Goal: Task Accomplishment & Management: Manage account settings

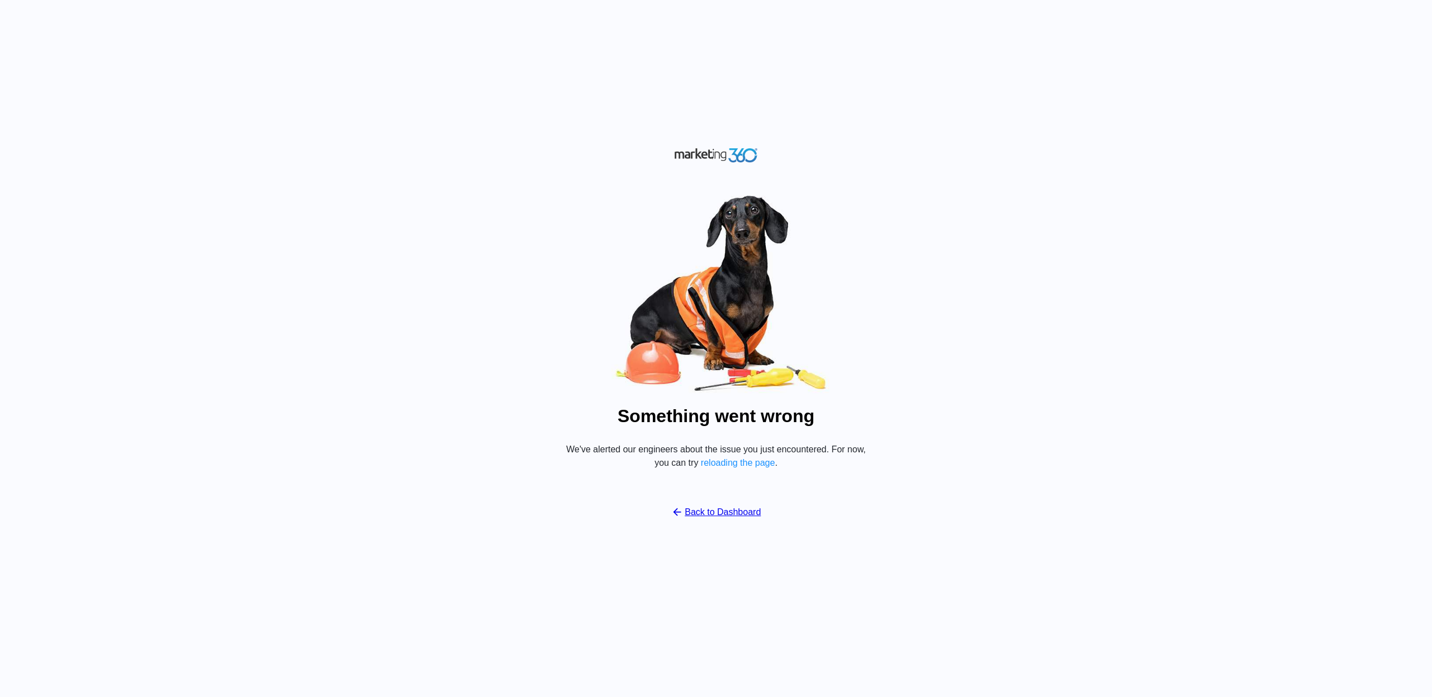
click at [697, 517] on link "Back to Dashboard" at bounding box center [716, 511] width 90 height 13
click at [688, 507] on link "Back to Dashboard" at bounding box center [716, 511] width 90 height 13
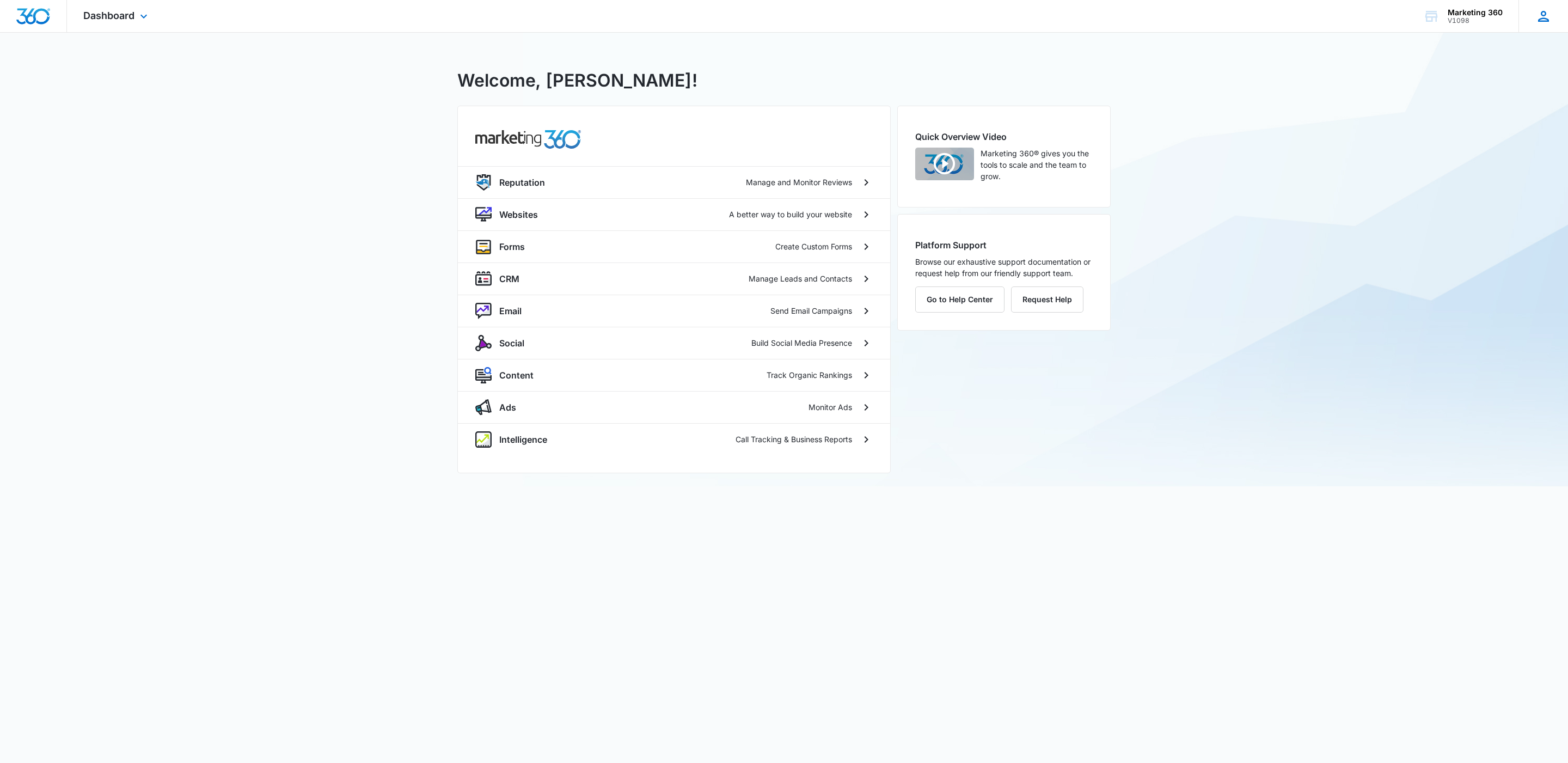
drag, startPoint x: 1539, startPoint y: 18, endPoint x: 1526, endPoint y: 28, distance: 16.4
click at [1539, 18] on icon at bounding box center [1544, 16] width 17 height 17
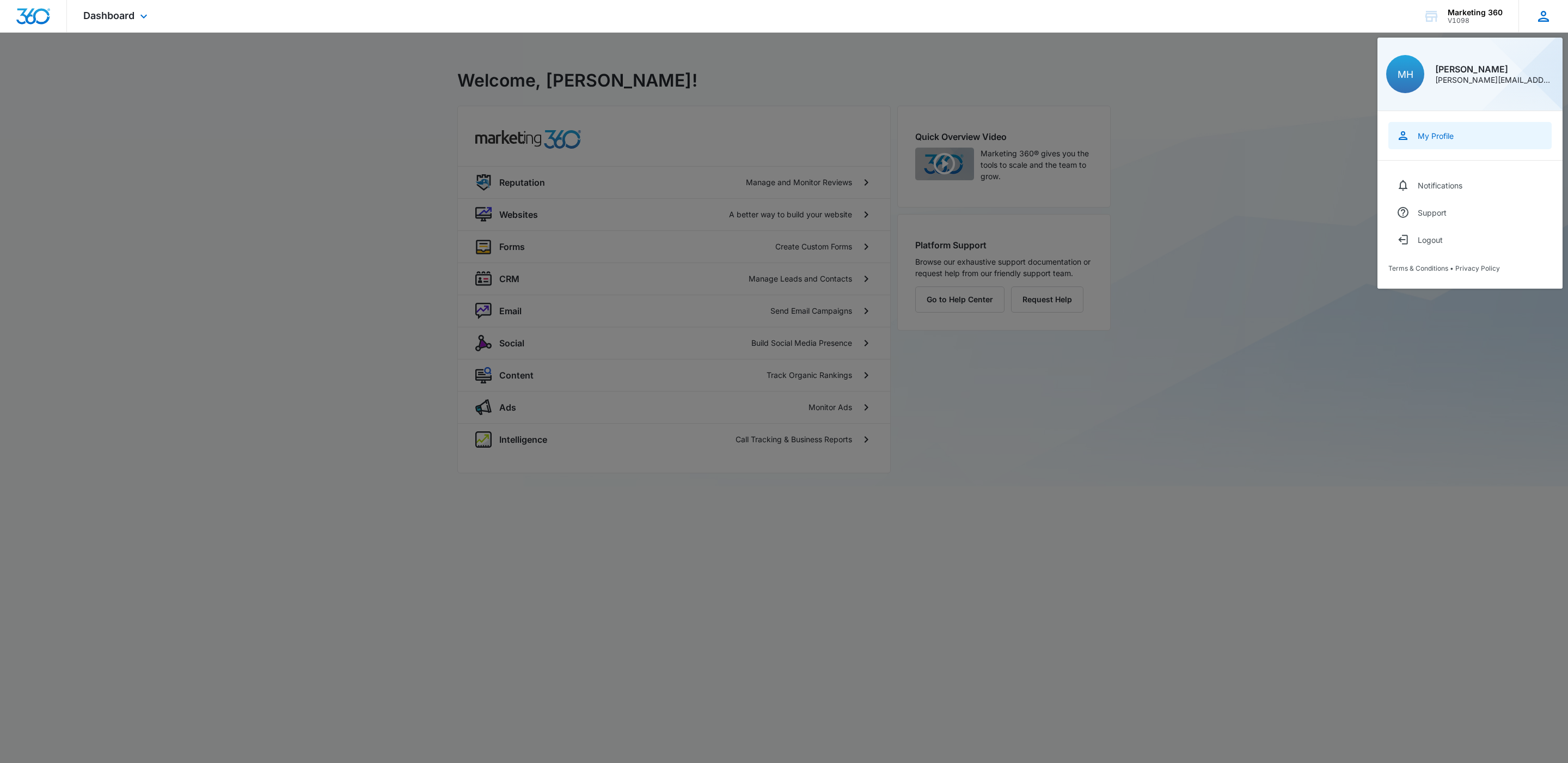
click at [1423, 131] on div "My Profile" at bounding box center [1436, 136] width 36 height 10
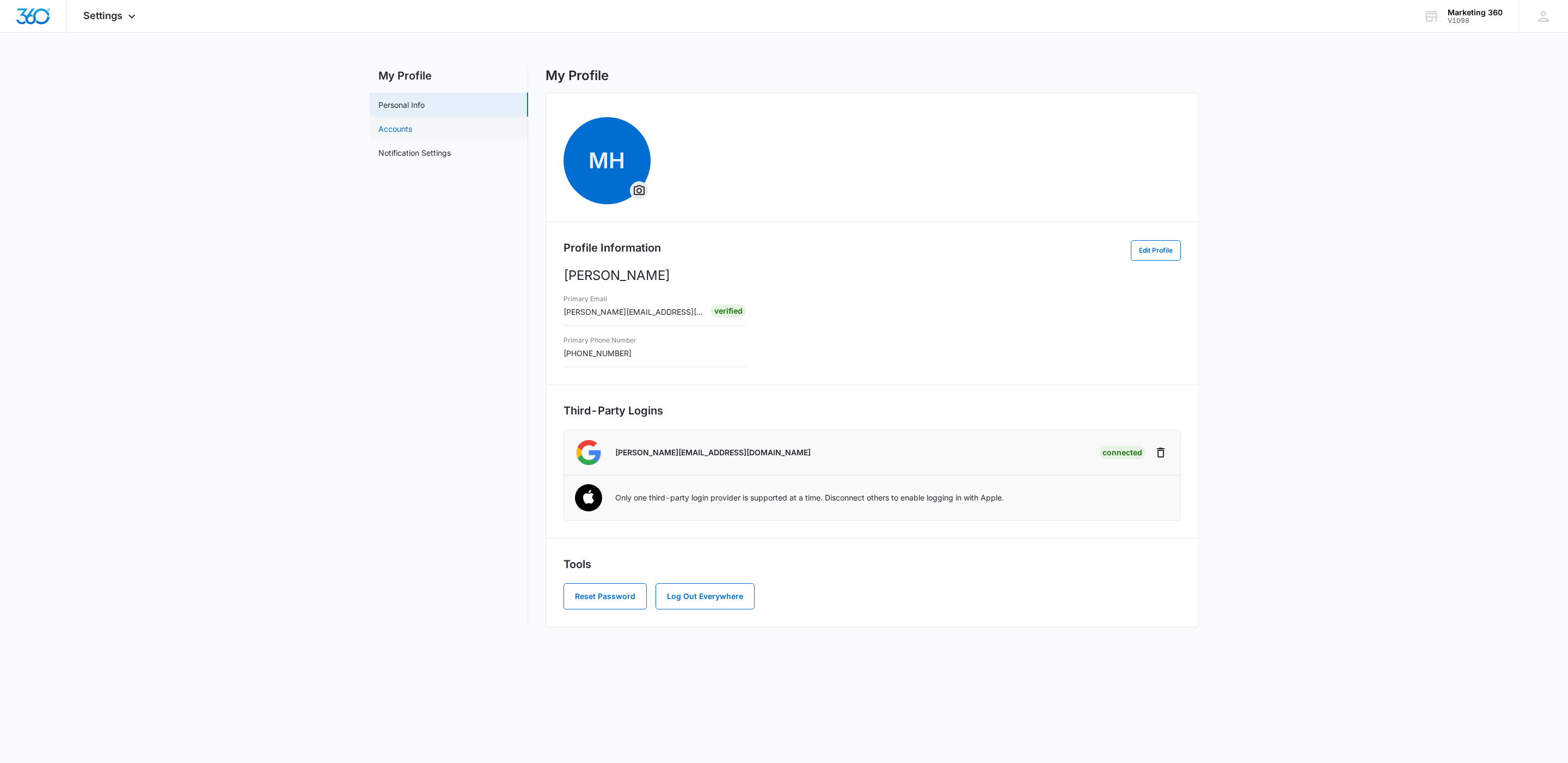
click at [393, 129] on link "Accounts" at bounding box center [395, 128] width 34 height 12
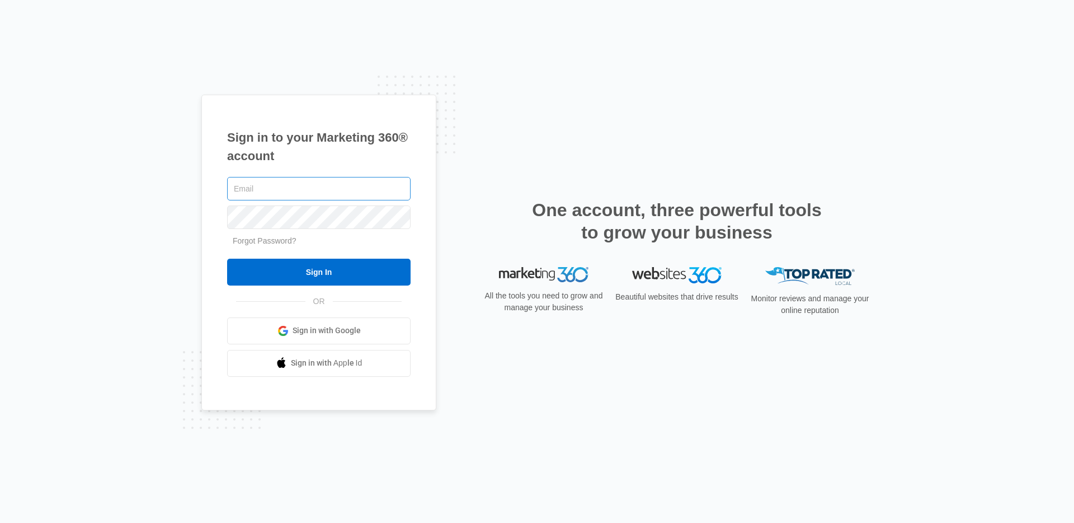
click at [331, 189] on input "text" at bounding box center [319, 188] width 184 height 23
click at [313, 186] on input "text" at bounding box center [319, 188] width 184 height 23
click at [479, 172] on div "Sign in to your Marketing 360® account Forgot Password? Sign In OR" at bounding box center [536, 261] width 671 height 333
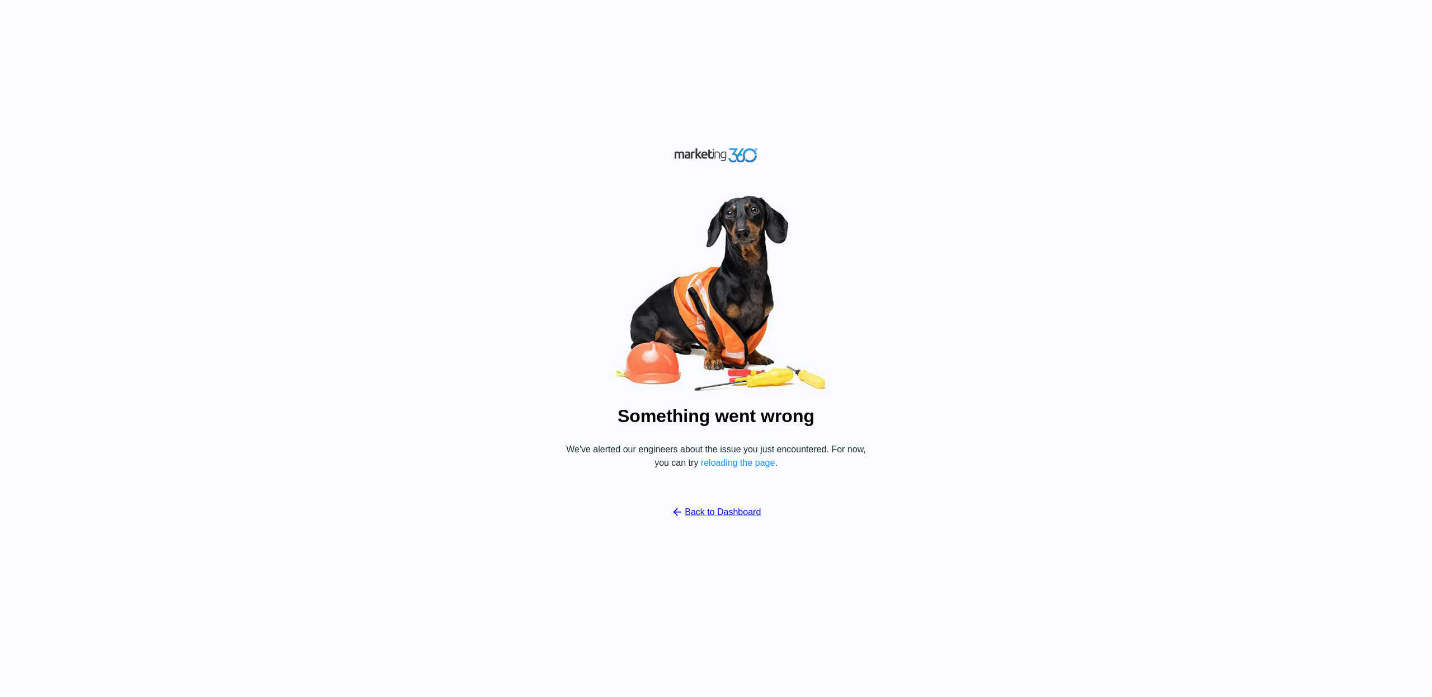
click at [749, 464] on button "reloading the page" at bounding box center [738, 463] width 74 height 10
click at [700, 510] on link "Back to Dashboard" at bounding box center [716, 511] width 90 height 13
click at [698, 512] on link "Back to Dashboard" at bounding box center [716, 511] width 90 height 13
